Goal: Task Accomplishment & Management: Complete application form

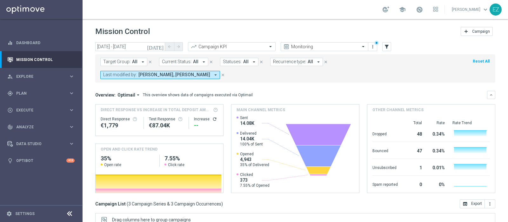
scroll to position [95, 0]
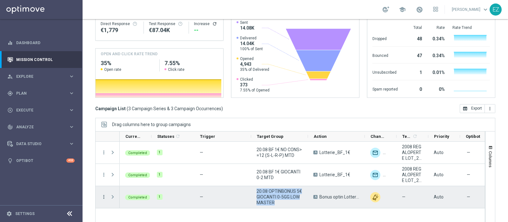
click at [106, 194] on icon "more_vert" at bounding box center [104, 197] width 6 height 6
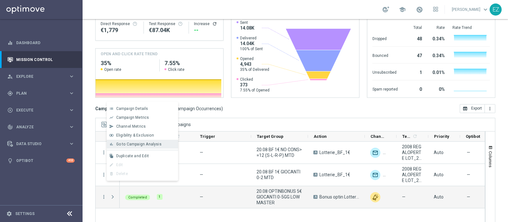
click at [146, 148] on div "bar_chart Go to Campaign Analysis" at bounding box center [142, 144] width 71 height 9
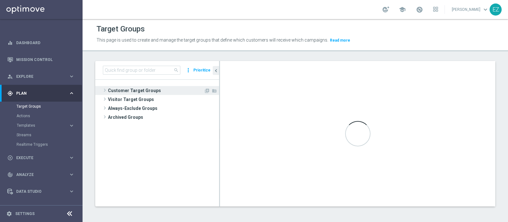
click at [149, 89] on span "Customer Target Groups" at bounding box center [156, 90] width 96 height 9
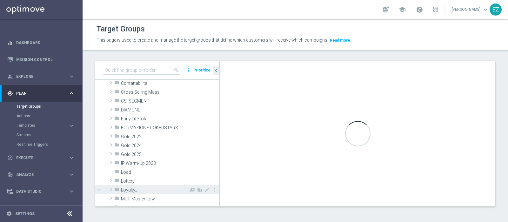
scroll to position [79, 0]
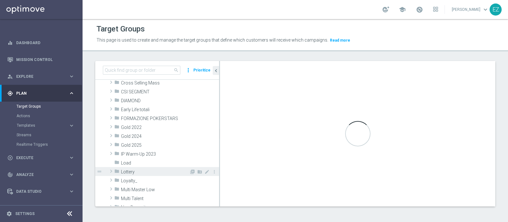
click at [140, 172] on span "Lottery" at bounding box center [155, 171] width 68 height 5
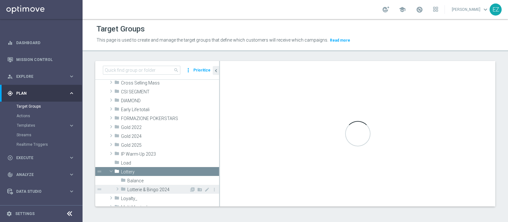
click at [150, 188] on span "Lotterie & Bingo 2024" at bounding box center [158, 189] width 62 height 5
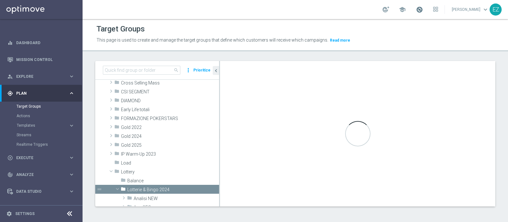
click at [423, 8] on span at bounding box center [419, 9] width 7 height 7
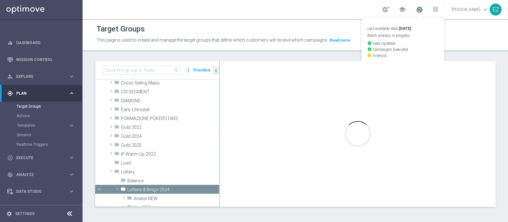
click at [423, 8] on span at bounding box center [419, 9] width 7 height 7
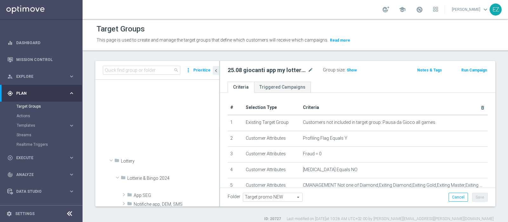
scroll to position [325, 0]
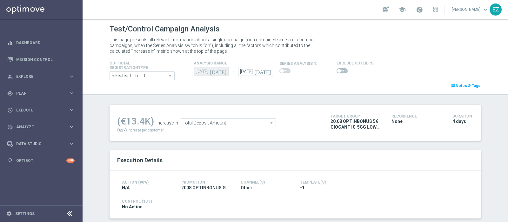
click at [337, 71] on span at bounding box center [339, 71] width 4 height 4
click at [337, 71] on input "checkbox" at bounding box center [342, 70] width 11 height 5
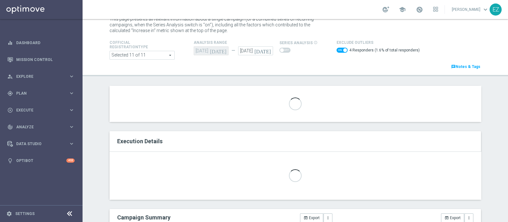
scroll to position [26, 0]
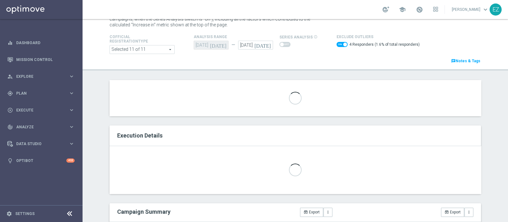
click at [337, 43] on span at bounding box center [342, 44] width 11 height 5
click at [337, 43] on input "checkbox" at bounding box center [342, 44] width 11 height 5
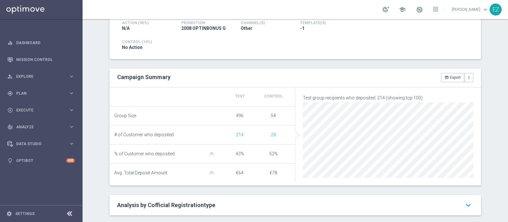
scroll to position [0, 0]
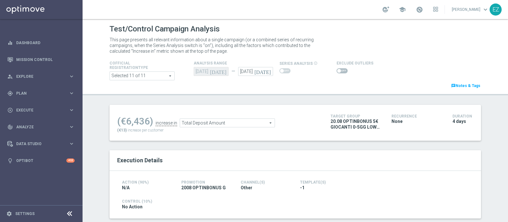
click at [337, 72] on span at bounding box center [342, 70] width 11 height 5
click at [337, 72] on input "checkbox" at bounding box center [342, 70] width 11 height 5
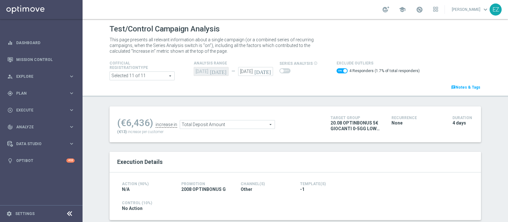
click at [338, 72] on span at bounding box center [342, 70] width 11 height 5
click at [338, 72] on input "checkbox" at bounding box center [342, 70] width 11 height 5
checkbox input "false"
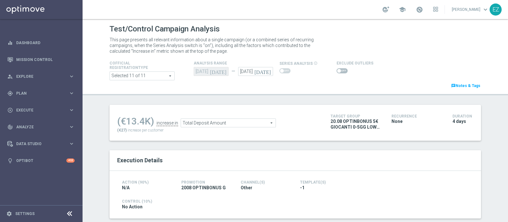
click at [231, 121] on span "Total Deposit Amount" at bounding box center [228, 123] width 95 height 8
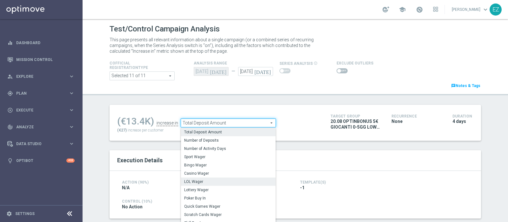
click at [207, 183] on span "LOL Wager" at bounding box center [228, 181] width 88 height 5
type input "LOL Wager"
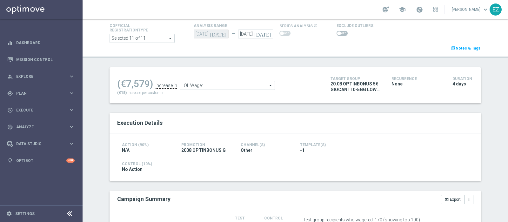
scroll to position [37, 0]
click at [337, 34] on span at bounding box center [339, 34] width 4 height 4
click at [337, 34] on input "checkbox" at bounding box center [342, 34] width 11 height 5
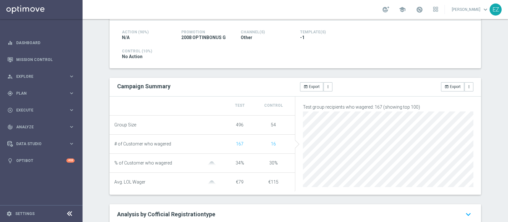
scroll to position [0, 0]
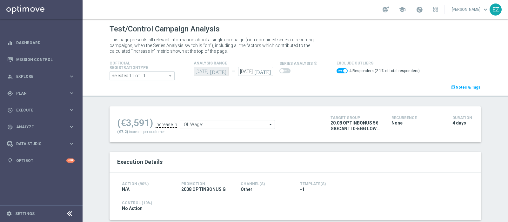
click at [337, 72] on span at bounding box center [342, 70] width 11 height 5
click at [337, 72] on input "checkbox" at bounding box center [342, 70] width 11 height 5
checkbox input "false"
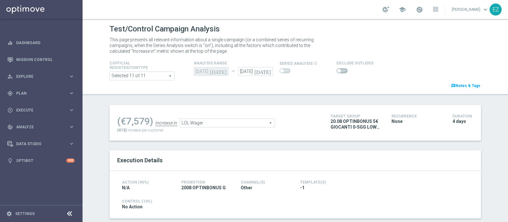
click at [217, 123] on span "LOL Wager" at bounding box center [227, 123] width 95 height 8
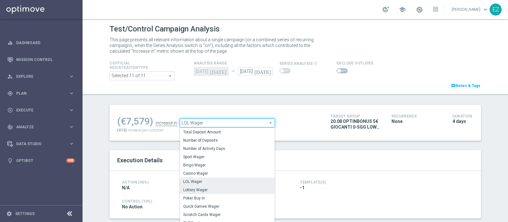
click at [198, 191] on span "Lottery Wager" at bounding box center [227, 189] width 88 height 5
type input "Lottery Wager"
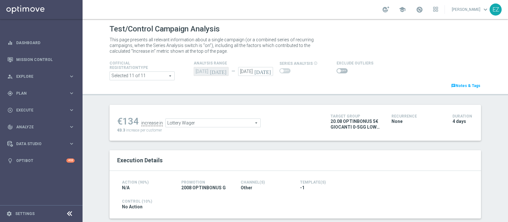
click at [337, 71] on span at bounding box center [339, 71] width 4 height 4
click at [337, 71] on input "checkbox" at bounding box center [342, 70] width 11 height 5
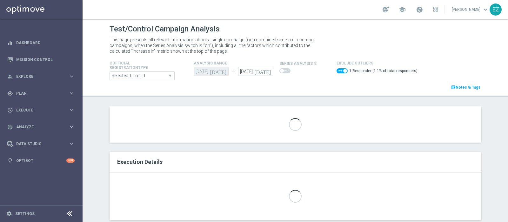
click at [344, 71] on span at bounding box center [346, 71] width 4 height 4
click at [338, 71] on input "checkbox" at bounding box center [342, 70] width 11 height 5
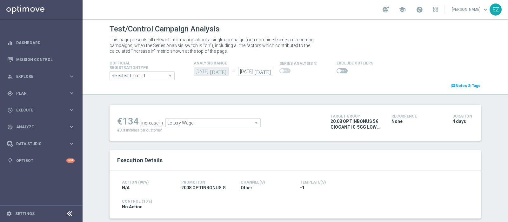
click at [337, 72] on span at bounding box center [342, 70] width 11 height 5
click at [337, 72] on input "checkbox" at bounding box center [342, 70] width 11 height 5
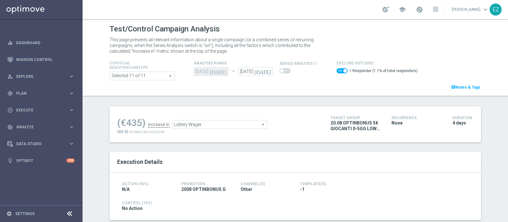
click at [216, 125] on span "Lottery Wager" at bounding box center [220, 124] width 95 height 8
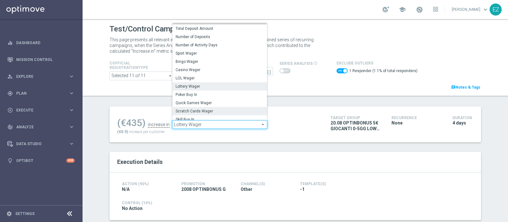
click at [200, 108] on label "Scratch Cards Wager" at bounding box center [220, 111] width 95 height 8
checkbox input "false"
type input "Scratch Cards Wager"
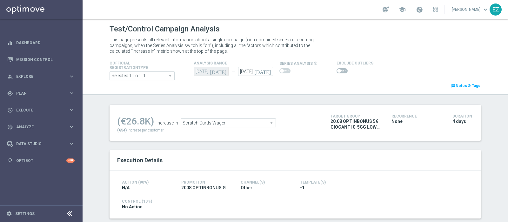
click at [337, 69] on span at bounding box center [342, 70] width 11 height 5
click at [337, 69] on input "checkbox" at bounding box center [342, 70] width 11 height 5
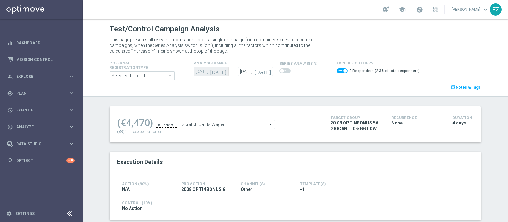
click at [337, 69] on span at bounding box center [342, 70] width 11 height 5
click at [337, 69] on input "checkbox" at bounding box center [342, 70] width 11 height 5
checkbox input "false"
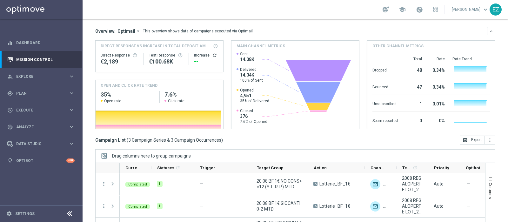
scroll to position [95, 0]
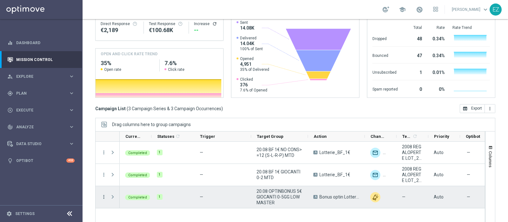
click at [104, 194] on icon "more_vert" at bounding box center [104, 197] width 6 height 6
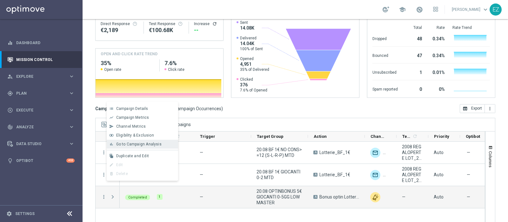
click at [127, 145] on span "Go to Campaign Analysis" at bounding box center [138, 144] width 45 height 4
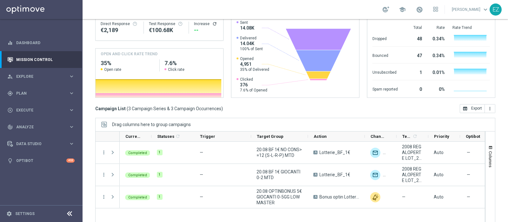
scroll to position [0, 0]
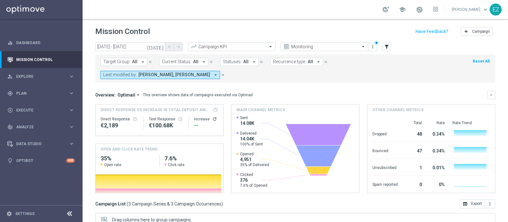
click at [161, 47] on icon "[DATE]" at bounding box center [155, 47] width 17 height 6
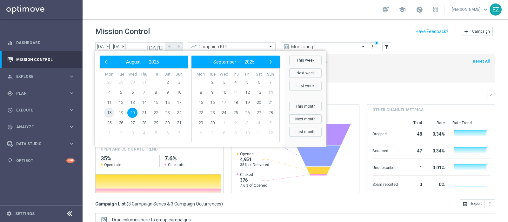
click at [111, 111] on span "18" at bounding box center [109, 113] width 10 height 10
type input "18 Aug 2025 - 18 Aug 2025"
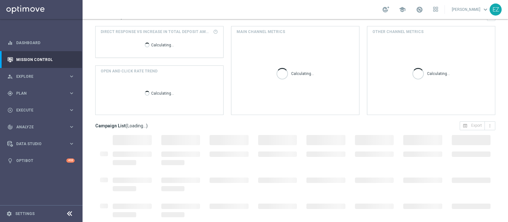
scroll to position [79, 0]
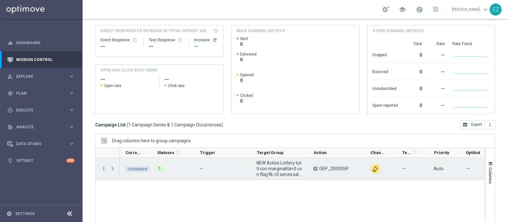
click at [104, 166] on icon "more_vert" at bounding box center [104, 169] width 6 height 6
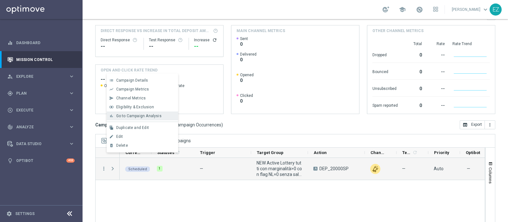
click at [137, 119] on div "bar_chart Go to Campaign Analysis" at bounding box center [142, 116] width 71 height 9
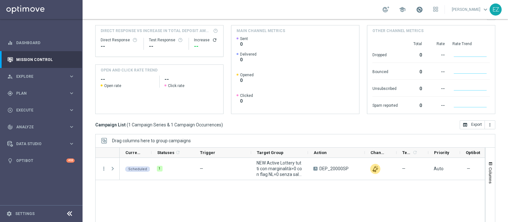
click at [423, 10] on span at bounding box center [419, 9] width 7 height 7
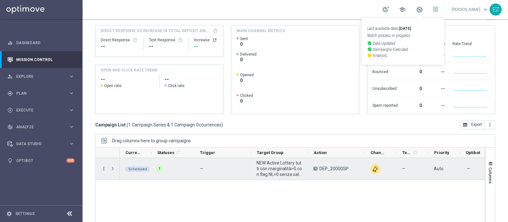
click at [103, 166] on icon "more_vert" at bounding box center [104, 169] width 6 height 6
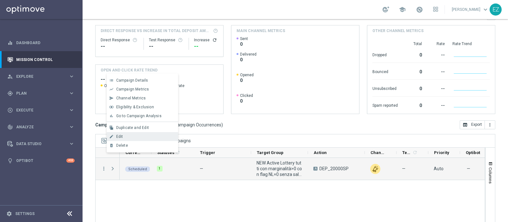
click at [146, 134] on div "Edit" at bounding box center [145, 136] width 59 height 4
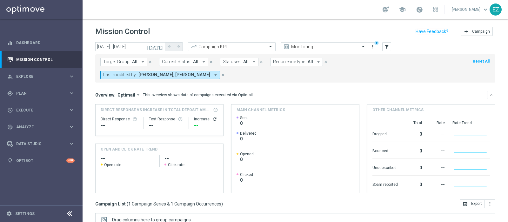
scroll to position [95, 0]
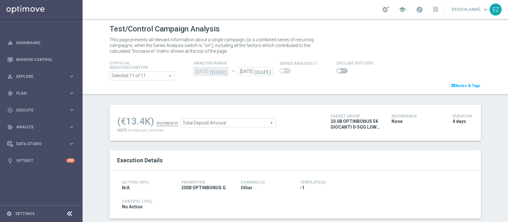
click at [218, 118] on ul "(€13.4K) increase in Total Deposit Amount Total Deposit Amount arrow_drop_down …" at bounding box center [219, 119] width 207 height 15
click at [219, 120] on span "Total Deposit Amount" at bounding box center [228, 123] width 95 height 8
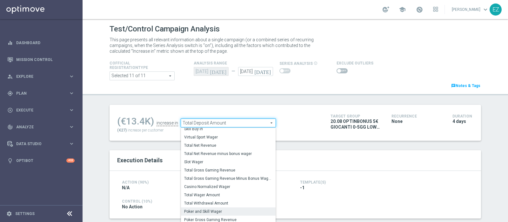
scroll to position [91, 0]
click at [227, 175] on label "Total Gross Gaming Revenue Minus Bonus Wagared" at bounding box center [228, 178] width 95 height 8
type input "Total Gross Gaming Revenue Minus Bonus Wagared"
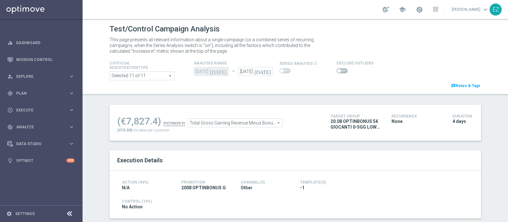
click at [342, 71] on span at bounding box center [342, 70] width 11 height 5
click at [342, 71] on input "checkbox" at bounding box center [342, 70] width 11 height 5
checkbox input "true"
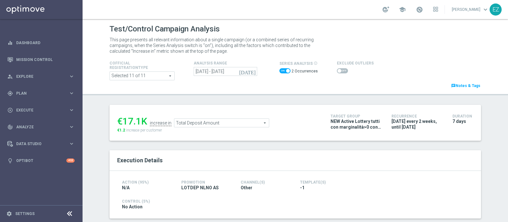
drag, startPoint x: 284, startPoint y: 71, endPoint x: 275, endPoint y: 71, distance: 9.5
click at [286, 71] on span at bounding box center [288, 71] width 4 height 4
click at [284, 71] on input "checkbox" at bounding box center [285, 70] width 11 height 5
checkbox input "false"
click at [337, 73] on switch at bounding box center [342, 70] width 11 height 5
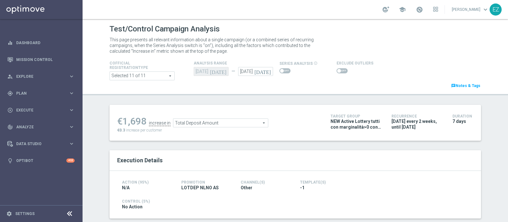
click at [337, 71] on span at bounding box center [339, 71] width 4 height 4
click at [337, 71] on input "checkbox" at bounding box center [342, 70] width 11 height 5
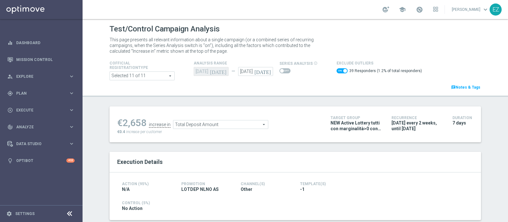
click at [225, 121] on span "Total Deposit Amount" at bounding box center [221, 124] width 95 height 8
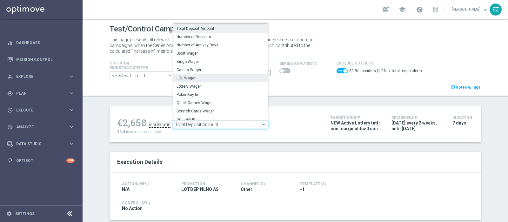
click at [203, 77] on span "LOL Wager" at bounding box center [221, 78] width 88 height 5
checkbox input "false"
type input "LOL Wager"
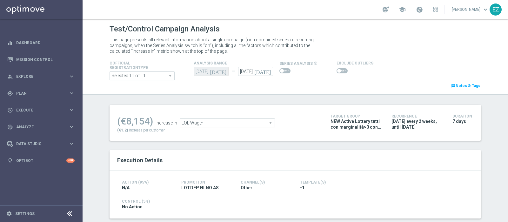
click at [337, 72] on span at bounding box center [342, 70] width 11 height 5
click at [337, 72] on input "checkbox" at bounding box center [342, 70] width 11 height 5
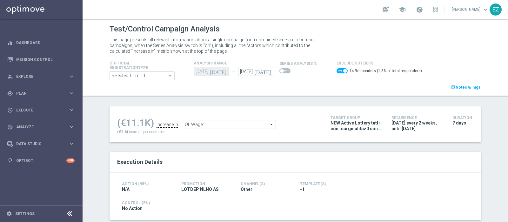
click at [256, 126] on span "LOL Wager" at bounding box center [228, 124] width 95 height 8
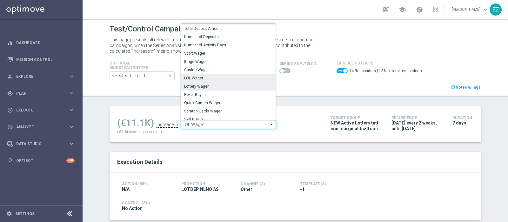
click at [224, 88] on span "Lottery Wager" at bounding box center [228, 86] width 88 height 5
checkbox input "false"
type input "Lottery Wager"
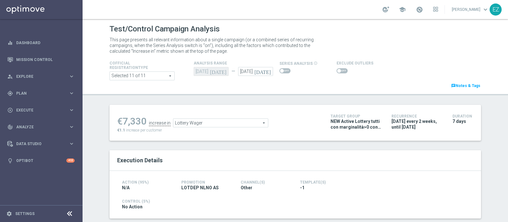
click at [337, 71] on span at bounding box center [339, 71] width 4 height 4
click at [337, 71] on input "checkbox" at bounding box center [342, 70] width 11 height 5
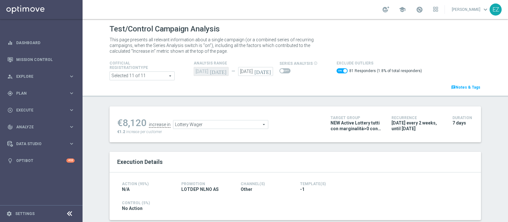
click at [242, 123] on span "Lottery Wager" at bounding box center [221, 124] width 95 height 8
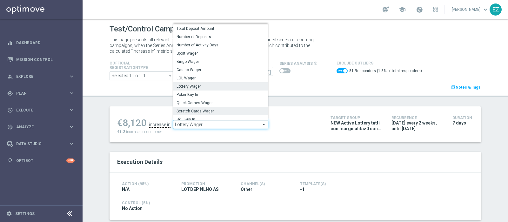
click at [210, 112] on span "Scratch Cards Wager" at bounding box center [221, 111] width 88 height 5
checkbox input "false"
type input "Scratch Cards Wager"
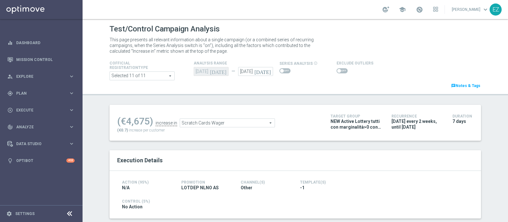
click at [339, 73] on span at bounding box center [342, 70] width 11 height 5
click at [339, 73] on input "checkbox" at bounding box center [342, 70] width 11 height 5
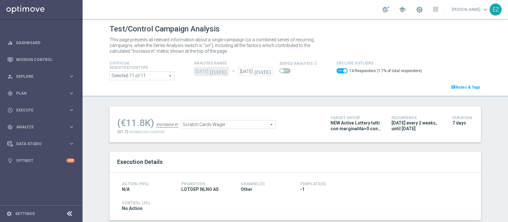
click at [246, 126] on span "Scratch Cards Wager" at bounding box center [228, 124] width 95 height 8
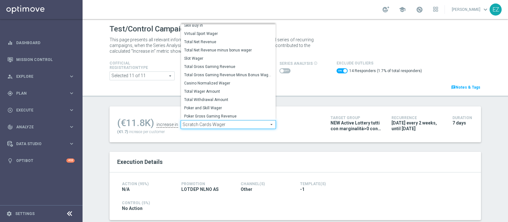
scroll to position [91, 0]
click at [238, 75] on span "Total Gross Gaming Revenue Minus Bonus Wagared" at bounding box center [228, 74] width 88 height 5
checkbox input "false"
type input "Total Gross Gaming Revenue Minus Bonus Wagared"
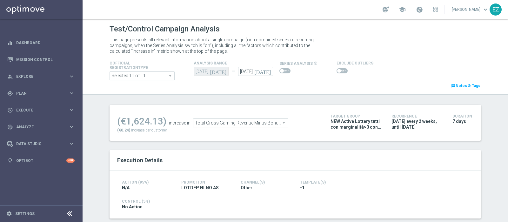
click at [337, 72] on span at bounding box center [342, 70] width 11 height 5
click at [337, 72] on input "checkbox" at bounding box center [342, 70] width 11 height 5
checkbox input "true"
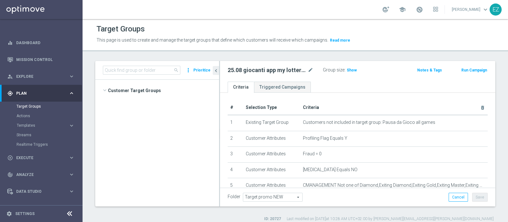
scroll to position [325, 0]
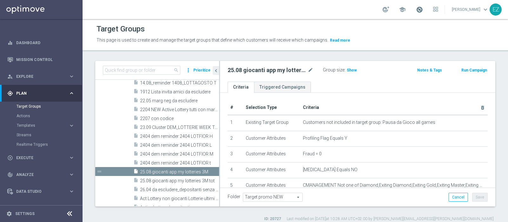
click at [423, 8] on span at bounding box center [419, 9] width 7 height 7
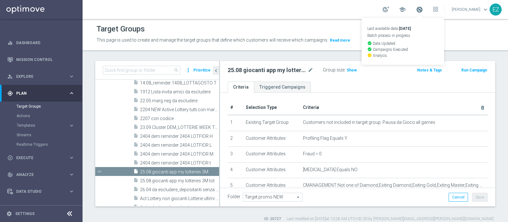
click at [423, 8] on span at bounding box center [419, 9] width 7 height 7
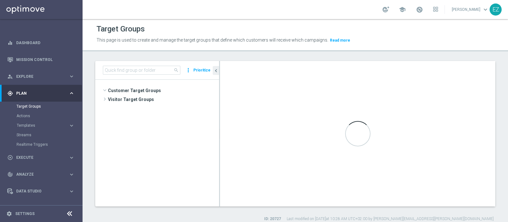
scroll to position [325, 0]
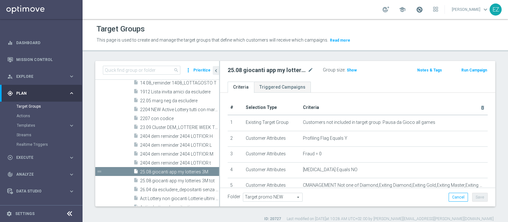
click at [423, 9] on span at bounding box center [419, 9] width 7 height 7
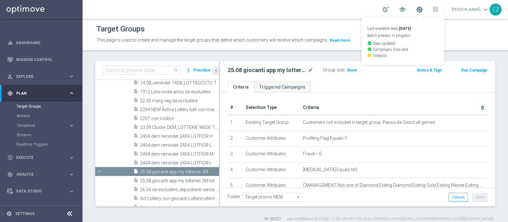
click at [423, 9] on span at bounding box center [419, 9] width 7 height 7
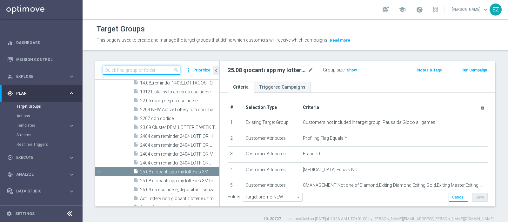
click at [160, 71] on input at bounding box center [142, 70] width 78 height 9
paste input "NEW Active Lottery tutti con marginalità>0 con flag NL=0"
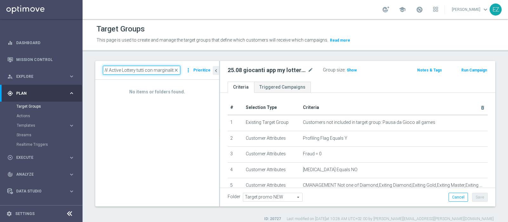
scroll to position [0, 4]
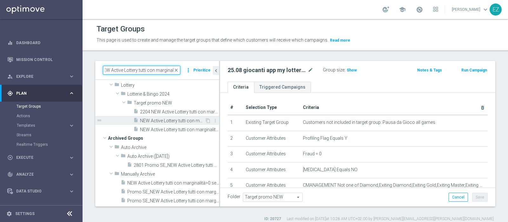
type input "NEW Active Lottery tutti con marginalit"
click at [180, 124] on span "NEW Active Lottery tutti con marginalità>0 con flag NL=0" at bounding box center [172, 120] width 65 height 5
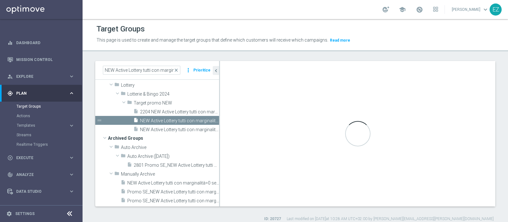
checkbox input "true"
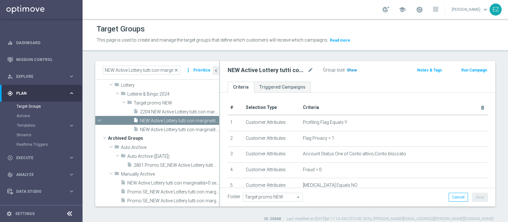
click at [354, 71] on span "Show" at bounding box center [352, 70] width 10 height 4
click at [462, 71] on button "Run Campaign" at bounding box center [474, 70] width 27 height 7
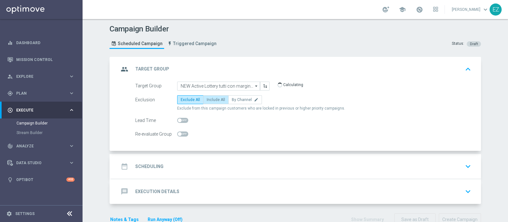
click at [214, 96] on label "Include All" at bounding box center [215, 99] width 25 height 9
click at [211, 99] on input "Include All" at bounding box center [209, 101] width 4 height 4
radio input "true"
click at [175, 157] on div "date_range Scheduling keyboard_arrow_down" at bounding box center [296, 166] width 370 height 25
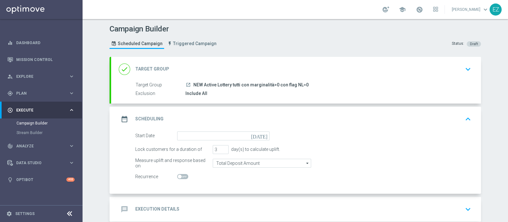
click at [262, 135] on icon "[DATE]" at bounding box center [260, 135] width 19 height 7
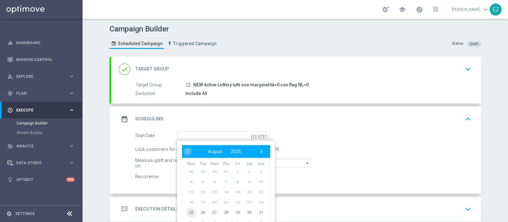
click at [190, 213] on span "25" at bounding box center [191, 212] width 10 height 10
type input "25 Aug 2025"
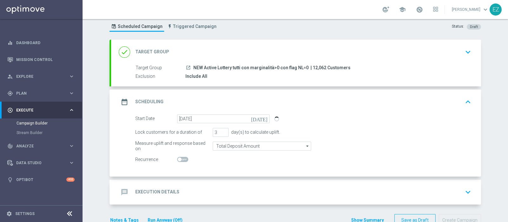
scroll to position [26, 0]
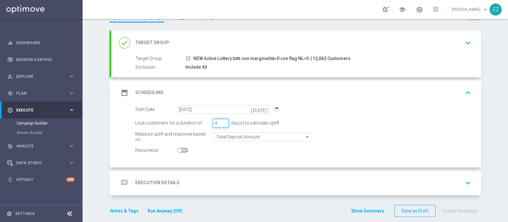
click at [221, 120] on input "4" at bounding box center [221, 123] width 16 height 9
click at [221, 120] on input "5" at bounding box center [221, 123] width 16 height 9
click at [221, 120] on input "6" at bounding box center [221, 123] width 16 height 9
type input "7"
click at [221, 120] on input "7" at bounding box center [221, 123] width 16 height 9
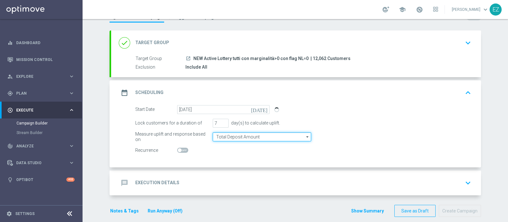
click at [235, 137] on input "Total Deposit Amount" at bounding box center [262, 137] width 99 height 9
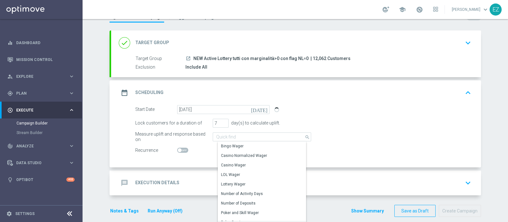
click at [362, 125] on div "Lock customers for a duration of 7 day(s) to calculate uplift." at bounding box center [304, 123] width 346 height 9
type input "Total Deposit Amount"
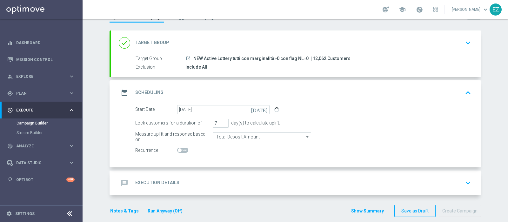
scroll to position [33, 0]
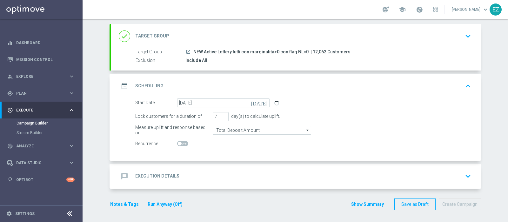
click at [150, 182] on div "message Execution Details keyboard_arrow_down" at bounding box center [296, 176] width 370 height 25
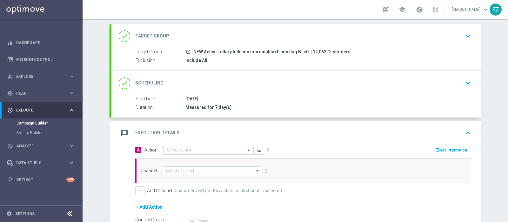
click at [186, 150] on input "text" at bounding box center [202, 150] width 71 height 5
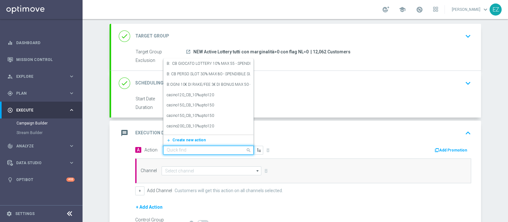
paste input "NEW Active Lottery tutti con marginalità>0 con flag NL=0"
type input "NEW Active Lottery tutti con marginalità>0 con flag NL=0"
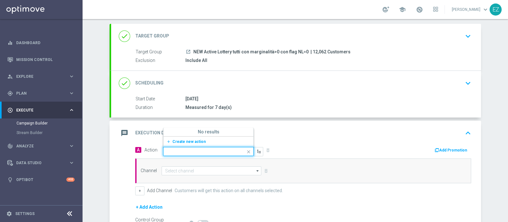
scroll to position [0, 0]
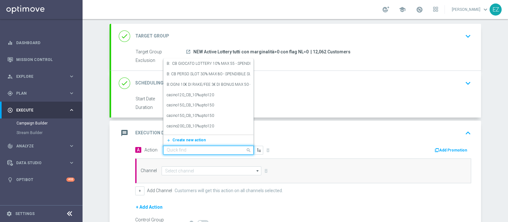
paste input "Lotterie_up to 20000 Sisal Points"
type input "Lotterie_up to 20000 Sisal Points"
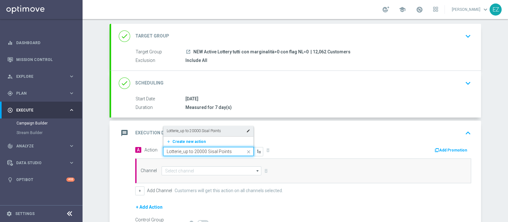
click at [200, 132] on label "Lotterie_up to 20000 Sisal Points" at bounding box center [194, 130] width 54 height 5
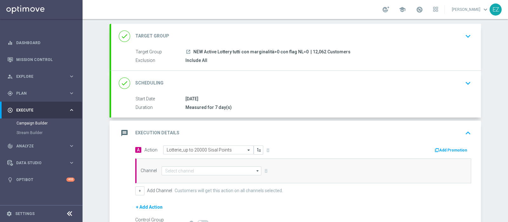
click at [435, 151] on icon "button" at bounding box center [437, 150] width 4 height 4
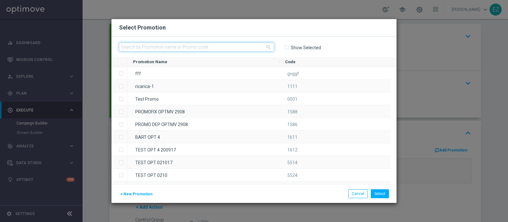
click at [168, 45] on input "text" at bounding box center [196, 47] width 155 height 9
paste input "2508 AGOSTO LOT NLNO"
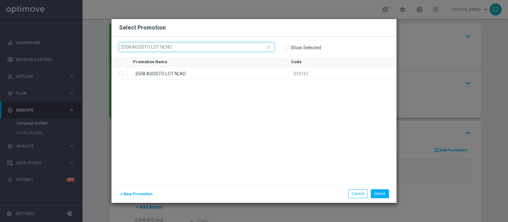
type input "2508 AGOSTO LOT NLNO"
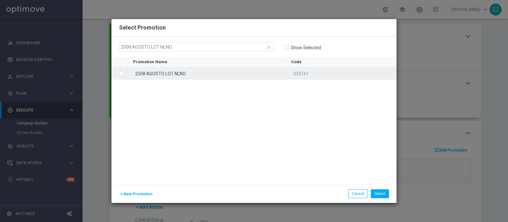
click at [170, 70] on div "2508 AGOSTO LOT NLNO" at bounding box center [206, 73] width 158 height 12
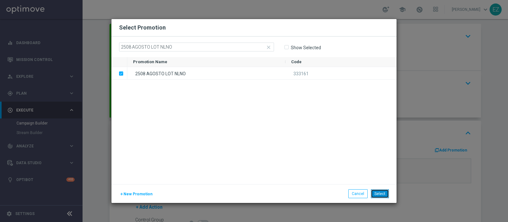
click at [378, 193] on button "Select" at bounding box center [380, 193] width 18 height 9
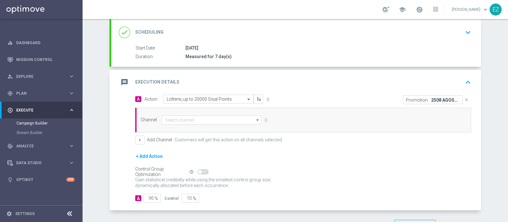
scroll to position [86, 0]
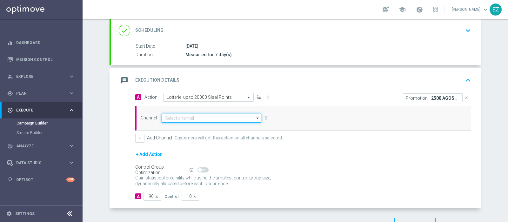
click at [205, 117] on input at bounding box center [212, 118] width 100 height 9
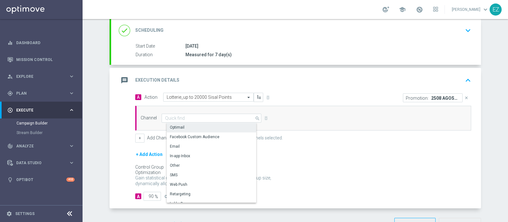
click at [203, 127] on div "Optimail" at bounding box center [214, 127] width 95 height 9
type input "Optimail"
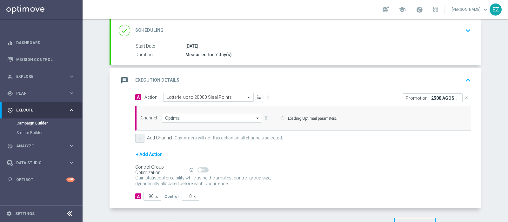
click at [135, 136] on button "+" at bounding box center [139, 138] width 9 height 9
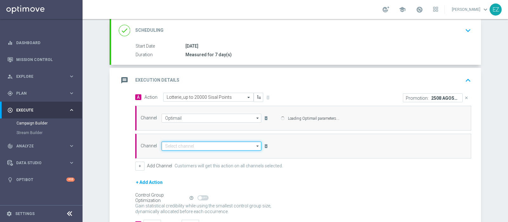
click at [191, 147] on input at bounding box center [212, 146] width 100 height 9
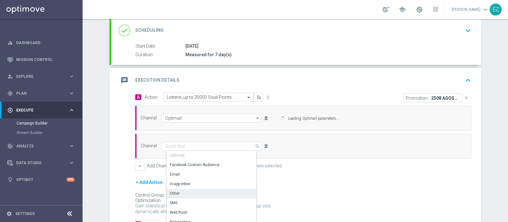
click at [190, 191] on div "Other" at bounding box center [214, 193] width 95 height 9
type input "Other"
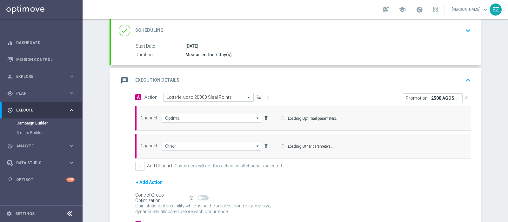
click at [264, 118] on icon "delete_forever" at bounding box center [266, 118] width 5 height 5
click at [351, 117] on input "Email" at bounding box center [353, 119] width 4 height 4
radio input "true"
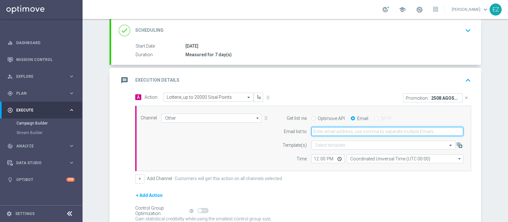
drag, startPoint x: 344, startPoint y: 127, endPoint x: 345, endPoint y: 132, distance: 4.8
click at [344, 127] on input "email" at bounding box center [388, 131] width 152 height 9
type input "elena.zarbin@sisal.it"
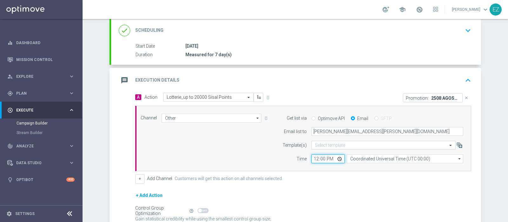
click at [312, 157] on input "12:00" at bounding box center [328, 158] width 33 height 9
type input "16:00"
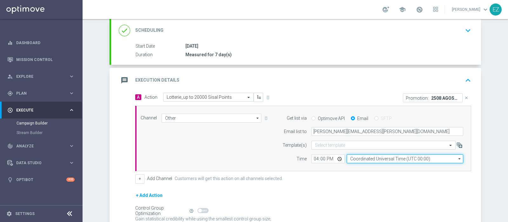
click at [389, 159] on input "Coordinated Universal Time (UTC 00:00)" at bounding box center [405, 158] width 117 height 9
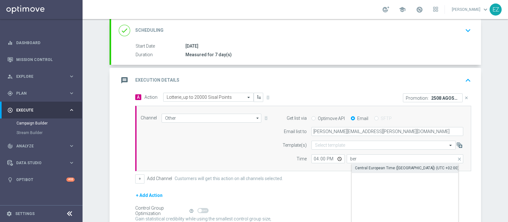
click at [392, 168] on div "Central European Time (Berlin) (UTC +02:00)" at bounding box center [407, 168] width 104 height 6
type input "Central European Time (Berlin) (UTC +02:00)"
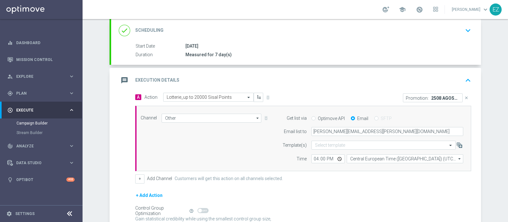
scroll to position [146, 0]
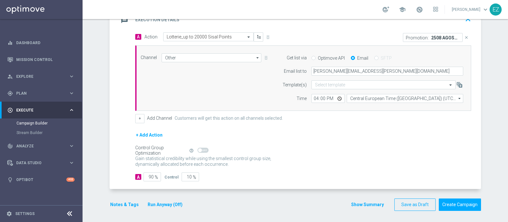
click at [127, 203] on button "Notes & Tags" at bounding box center [125, 205] width 30 height 8
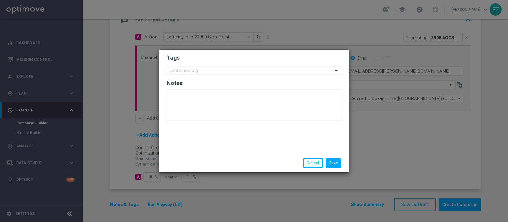
click at [216, 75] on div "Add a new tag" at bounding box center [254, 70] width 175 height 9
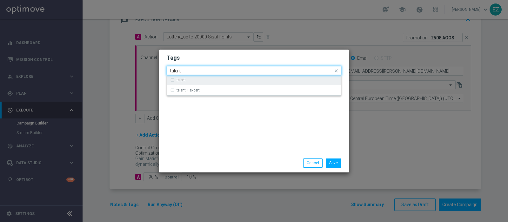
click at [192, 77] on div "talent" at bounding box center [254, 80] width 168 height 10
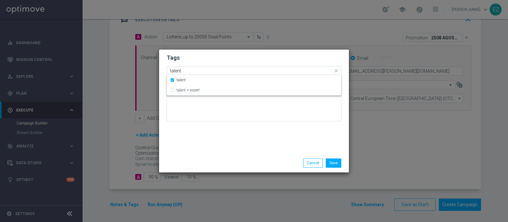
click at [175, 71] on input "talent" at bounding box center [251, 70] width 163 height 5
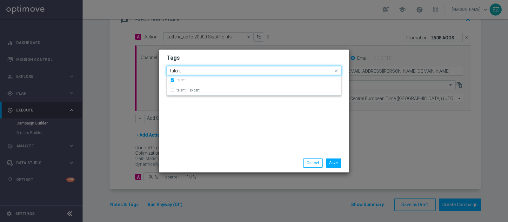
click at [175, 71] on input "talent" at bounding box center [251, 70] width 163 height 5
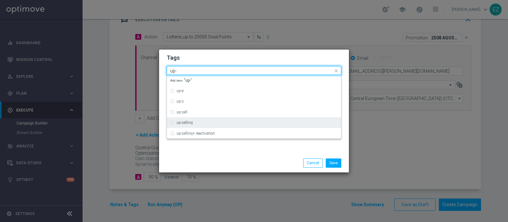
click at [183, 124] on label "up-selling" at bounding box center [185, 123] width 16 height 4
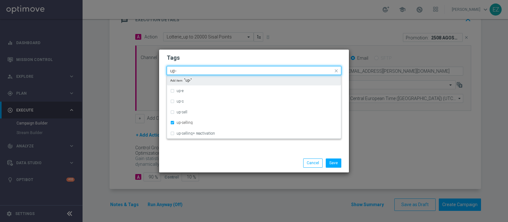
drag, startPoint x: 182, startPoint y: 72, endPoint x: 123, endPoint y: 74, distance: 58.5
click at [123, 74] on modal-container "Tags Quick find × talent × up-selling up- up-e up-s up-sell up-selling up-selli…" at bounding box center [254, 111] width 508 height 222
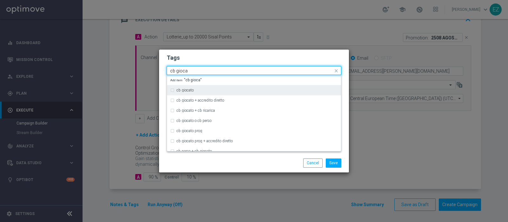
click at [192, 95] on div "cb giocato" at bounding box center [254, 90] width 168 height 10
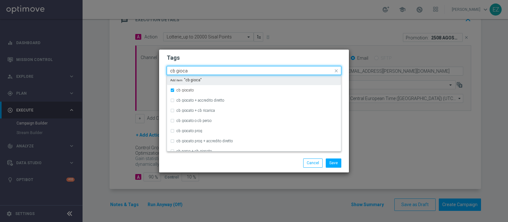
drag, startPoint x: 190, startPoint y: 71, endPoint x: 117, endPoint y: 72, distance: 73.1
click at [117, 72] on modal-container "Tags Quick find × talent × up-selling × cb giocato cb gioca cb giocato cb gioca…" at bounding box center [254, 111] width 508 height 222
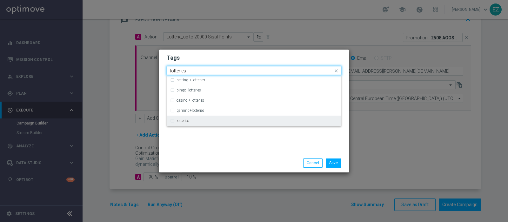
click at [183, 121] on label "lotteries" at bounding box center [183, 121] width 13 height 4
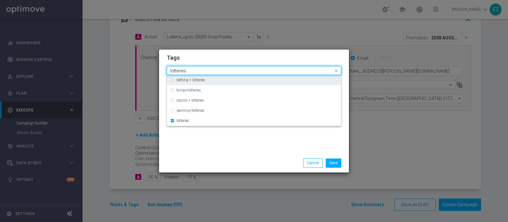
drag, startPoint x: 187, startPoint y: 70, endPoint x: 132, endPoint y: 67, distance: 55.4
click at [132, 67] on modal-container "Tags Quick find × talent × up-selling × cb giocato × lotteries lotteries bettin…" at bounding box center [254, 111] width 508 height 222
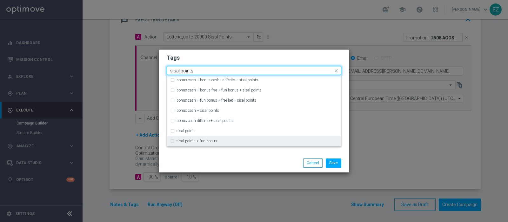
click at [204, 137] on div "sisal points + fun bonus" at bounding box center [254, 141] width 168 height 10
type input "sisal points"
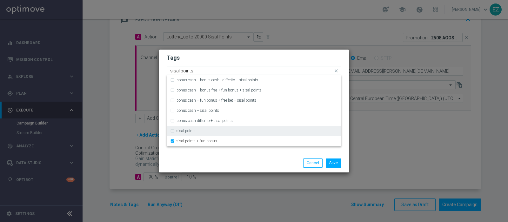
drag, startPoint x: 204, startPoint y: 137, endPoint x: 198, endPoint y: 134, distance: 6.6
click at [198, 134] on div "bonus cash + bonus cash - differito + sisal points bonus cash + bonus free + fu…" at bounding box center [254, 110] width 174 height 71
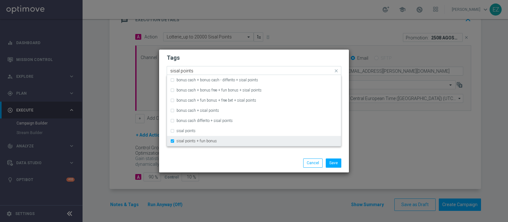
click at [172, 140] on div "sisal points + fun bonus" at bounding box center [254, 141] width 168 height 10
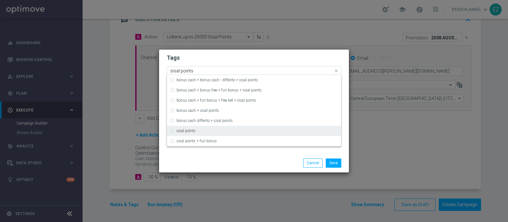
click at [172, 131] on div "sisal points" at bounding box center [254, 131] width 168 height 10
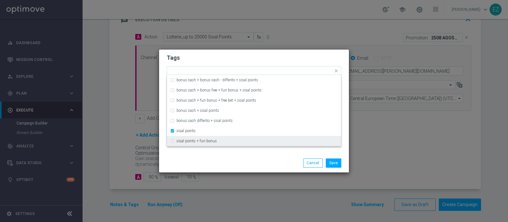
click at [207, 161] on div "Save Cancel" at bounding box center [254, 163] width 184 height 9
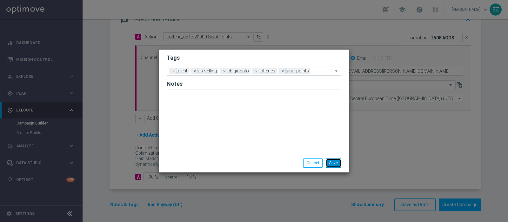
click at [336, 161] on button "Save" at bounding box center [334, 163] width 16 height 9
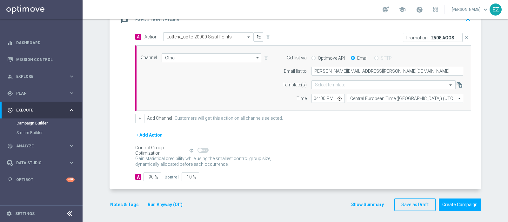
click at [357, 202] on button "Show Summary" at bounding box center [367, 204] width 33 height 7
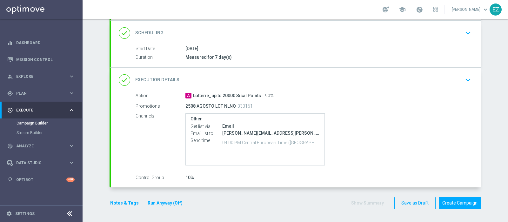
scroll to position [82, 0]
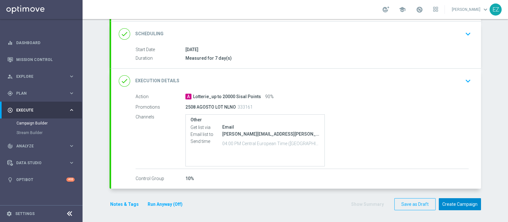
click at [462, 202] on button "Create Campaign" at bounding box center [460, 204] width 42 height 12
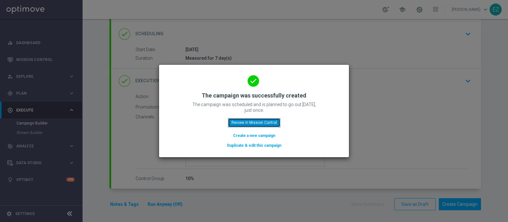
click at [263, 122] on button "Review in Mission Control" at bounding box center [254, 122] width 52 height 9
